Goal: Navigation & Orientation: Find specific page/section

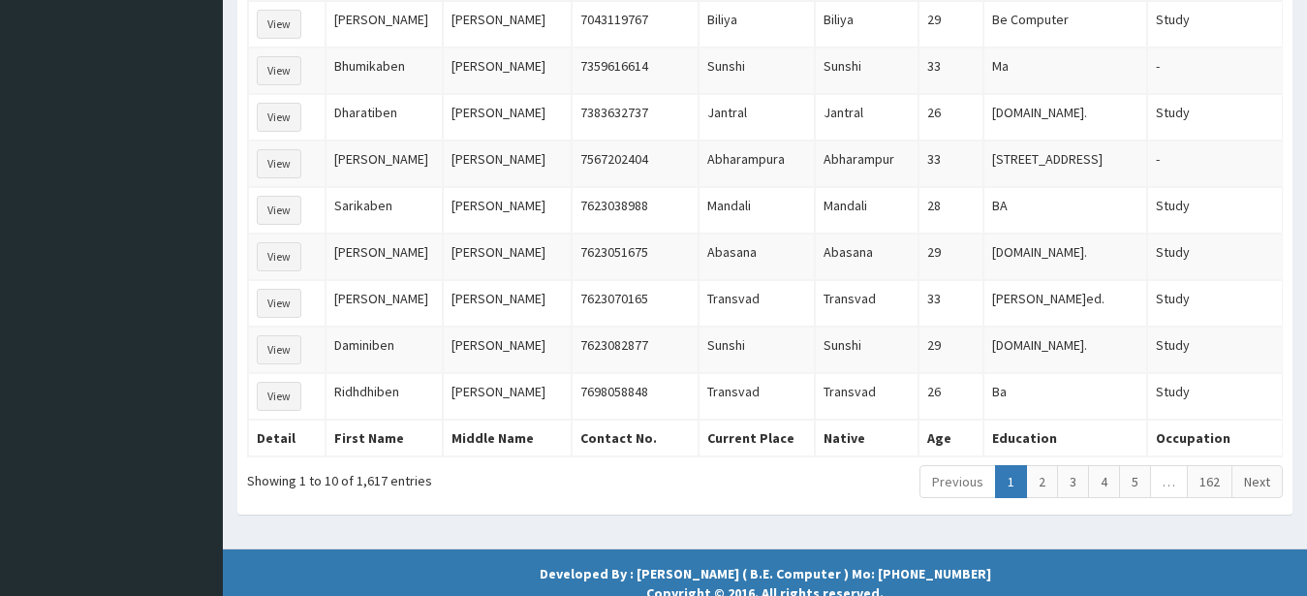
scroll to position [494, 0]
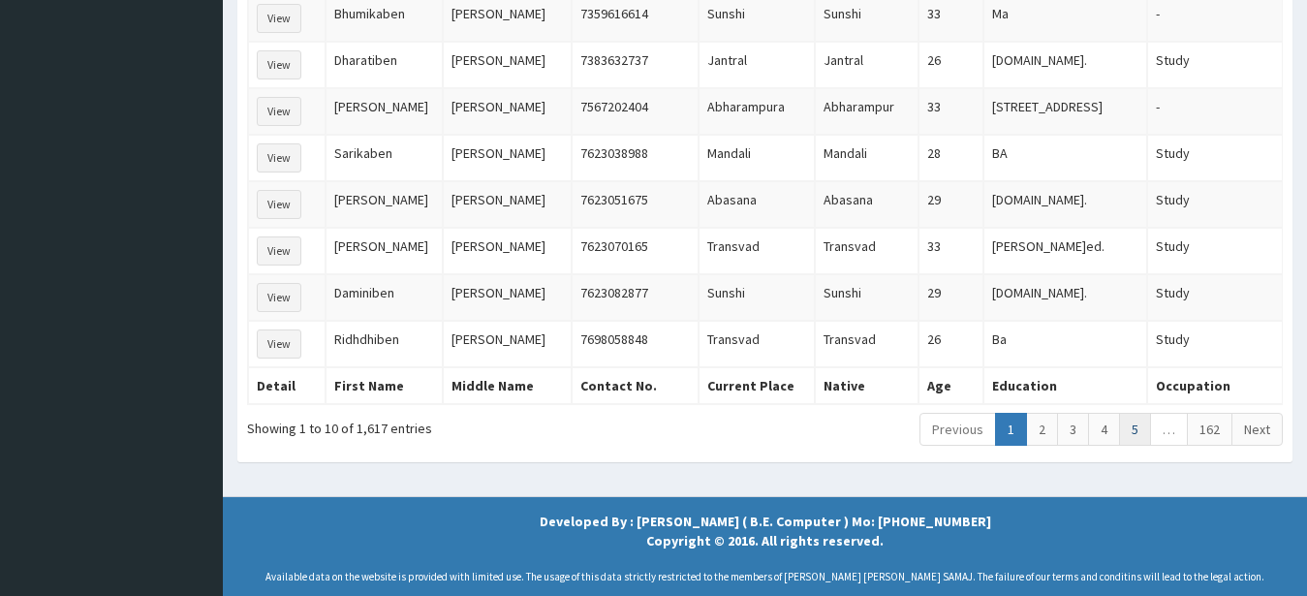
click at [1137, 430] on link "5" at bounding box center [1135, 429] width 32 height 33
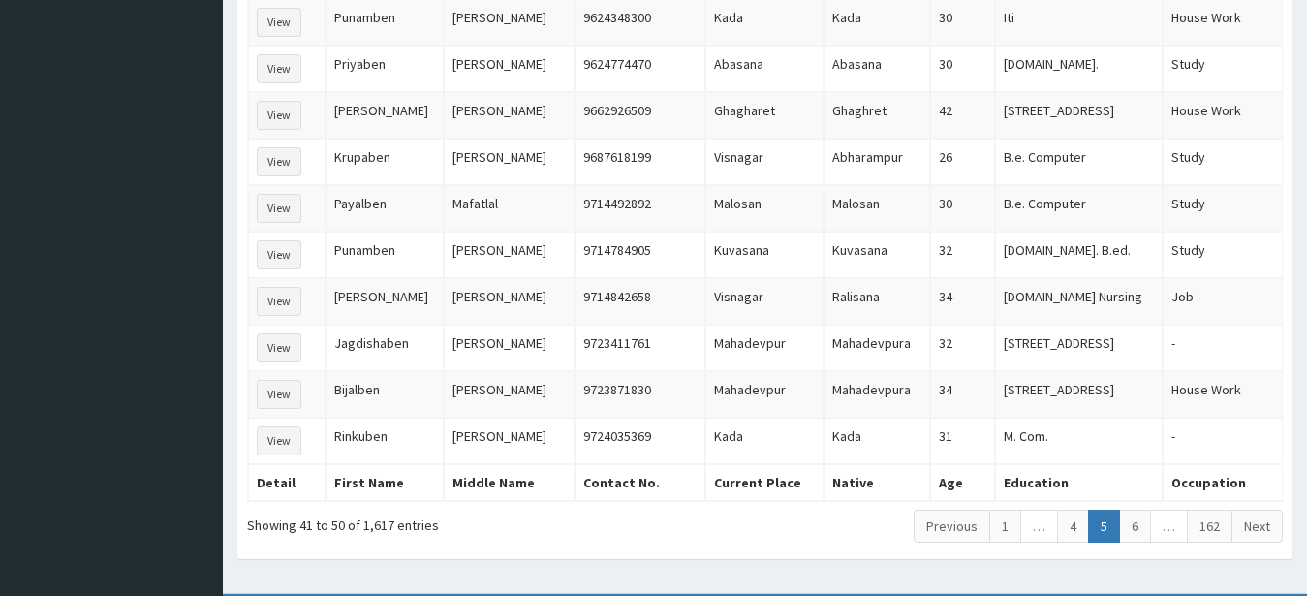
scroll to position [395, 0]
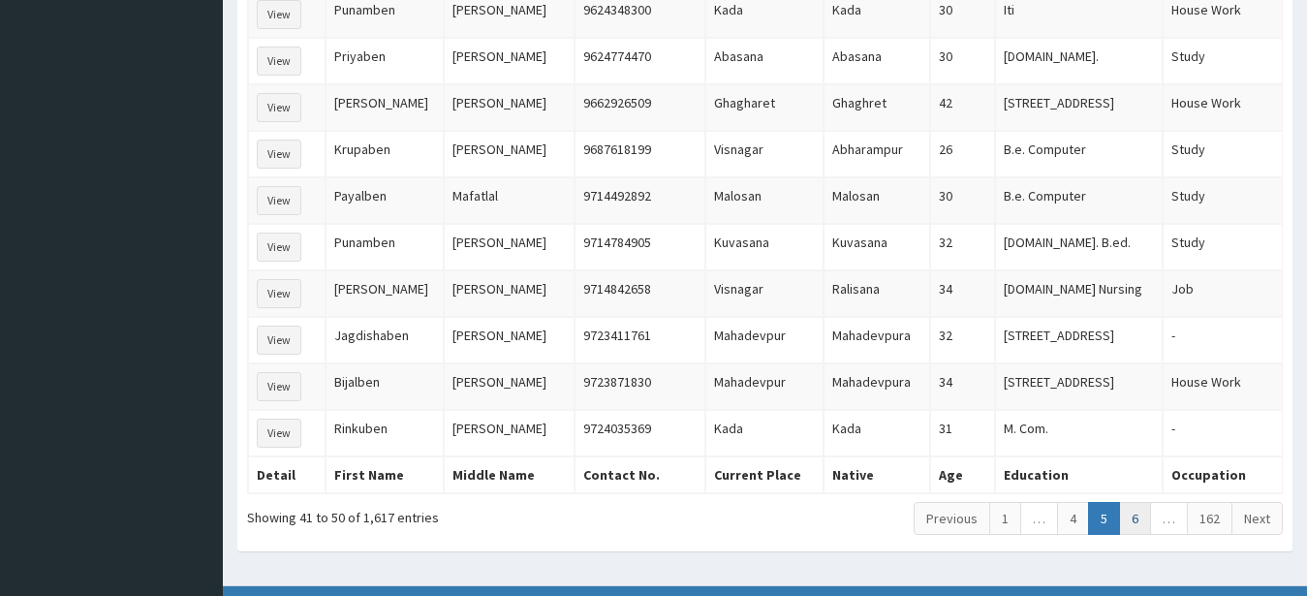
click at [1137, 525] on link "6" at bounding box center [1135, 518] width 32 height 33
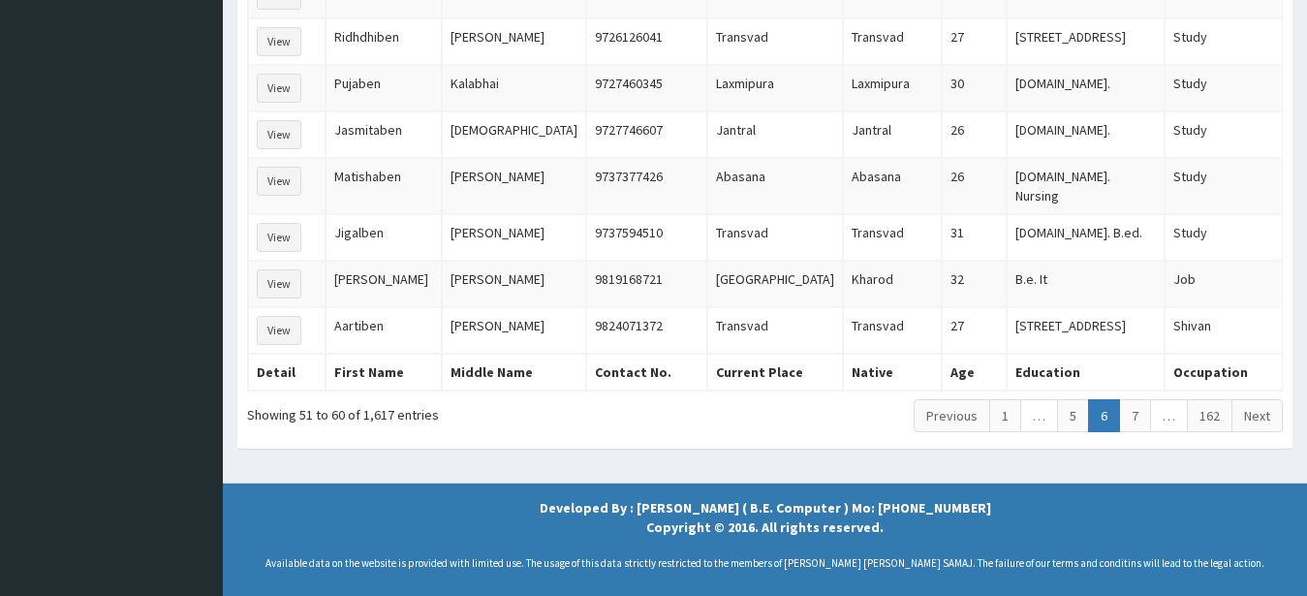
scroll to position [494, 0]
click at [1259, 421] on link "Next" at bounding box center [1256, 415] width 51 height 33
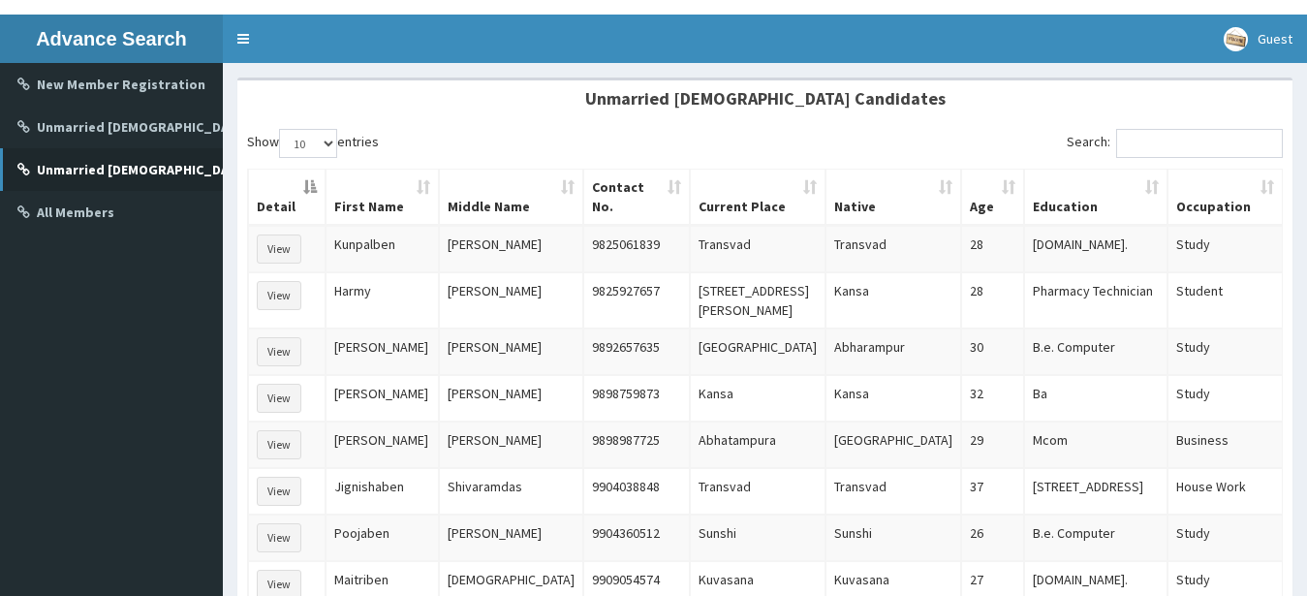
scroll to position [129, 0]
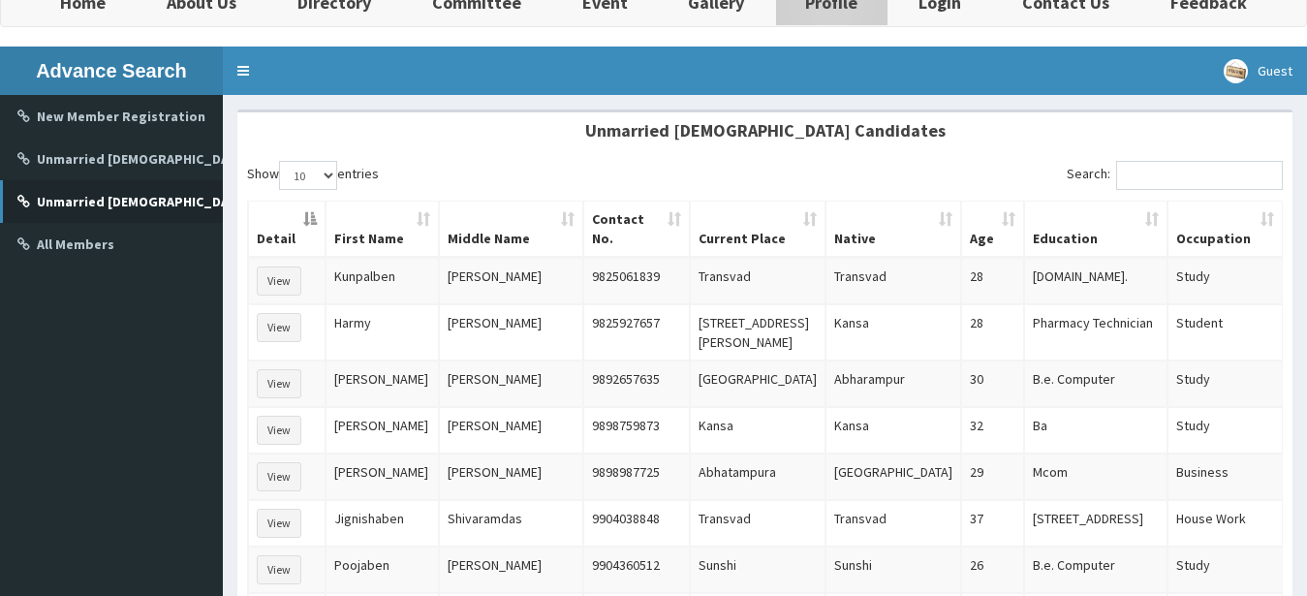
click at [825, 7] on b "Profile" at bounding box center [831, 2] width 52 height 22
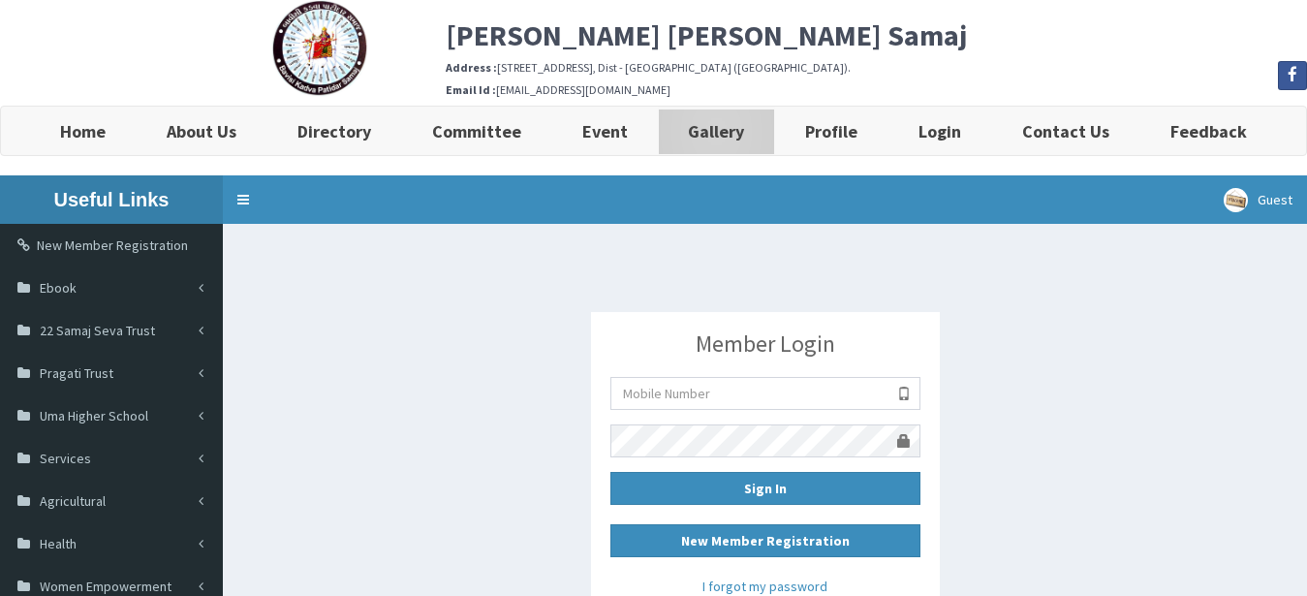
click at [726, 129] on b "Gallery" at bounding box center [716, 131] width 56 height 22
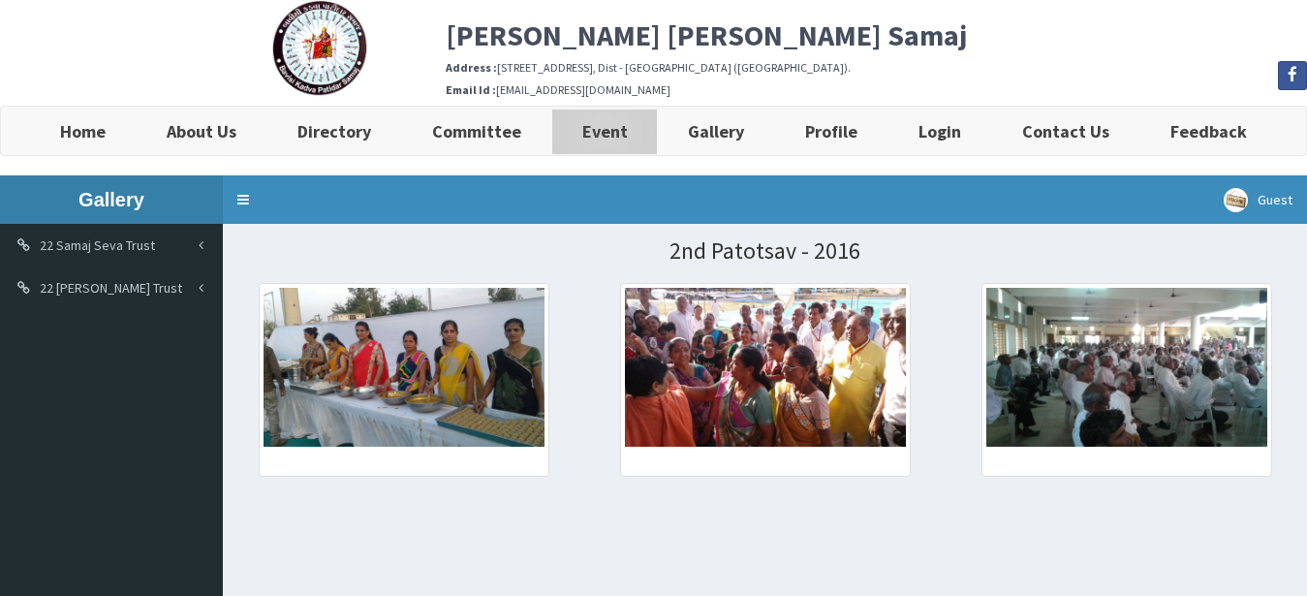
click at [615, 139] on b "Event" at bounding box center [605, 131] width 46 height 22
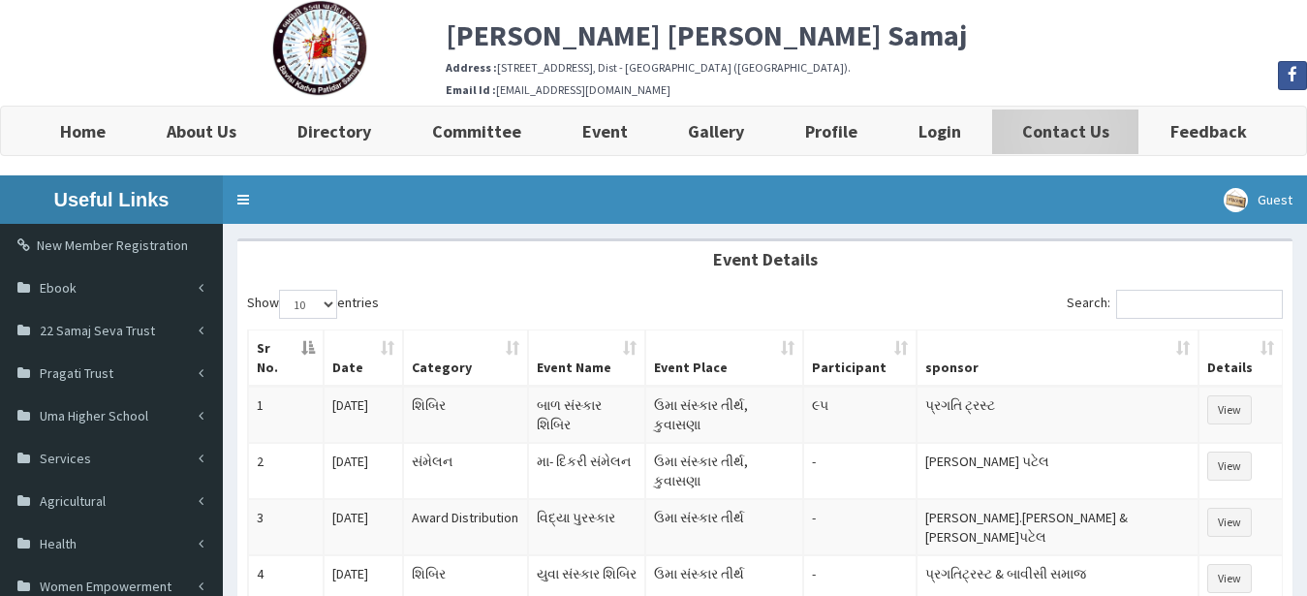
click at [1044, 127] on b "Contact Us" at bounding box center [1065, 131] width 87 height 22
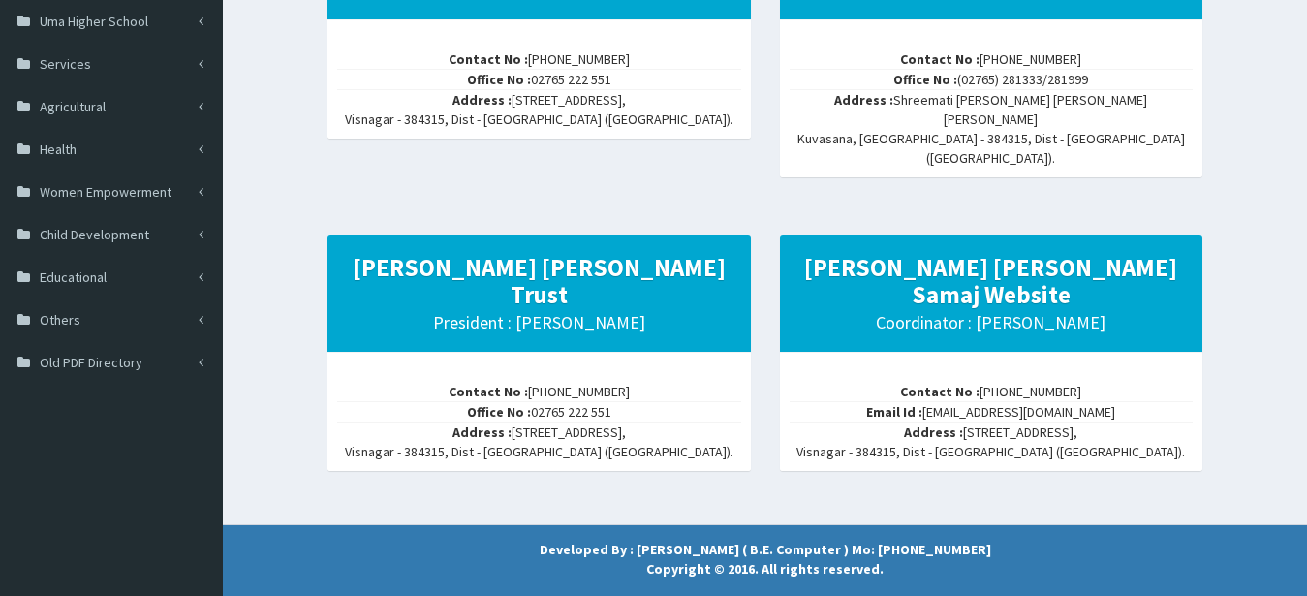
scroll to position [395, 0]
